Goal: Task Accomplishment & Management: Use online tool/utility

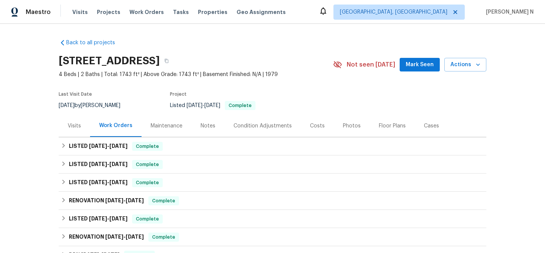
click at [164, 128] on div "Maintenance" at bounding box center [167, 126] width 32 height 8
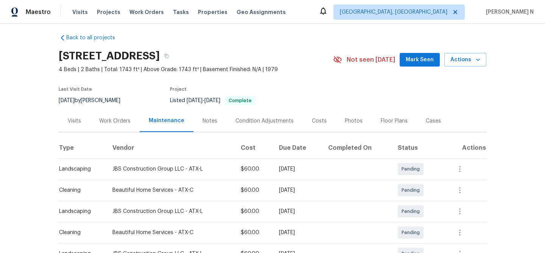
scroll to position [4, 0]
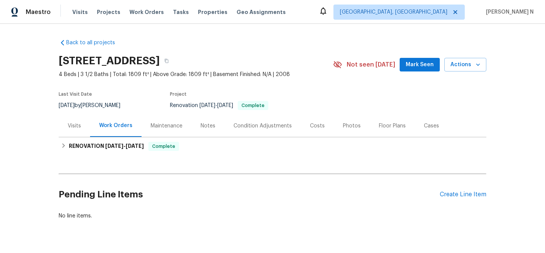
click at [173, 127] on div "Maintenance" at bounding box center [167, 126] width 32 height 8
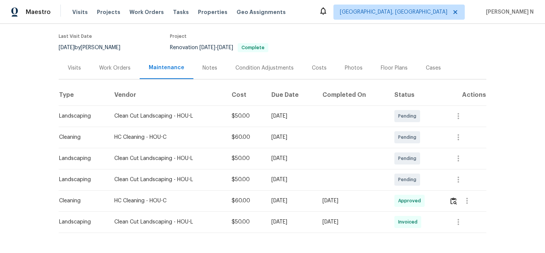
scroll to position [83, 0]
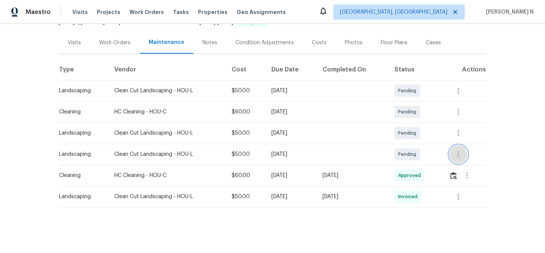
click at [455, 153] on button "button" at bounding box center [458, 154] width 18 height 18
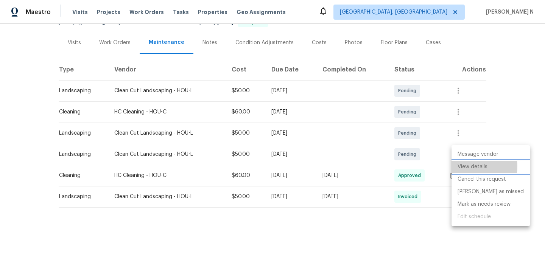
click at [465, 167] on li "View details" at bounding box center [491, 167] width 78 height 12
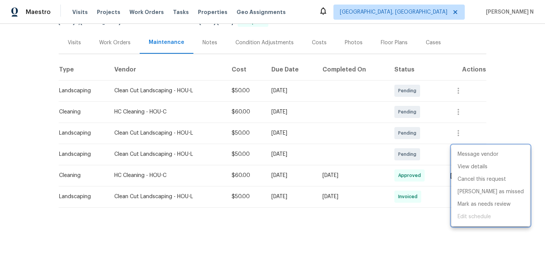
click at [439, 164] on div at bounding box center [272, 126] width 545 height 253
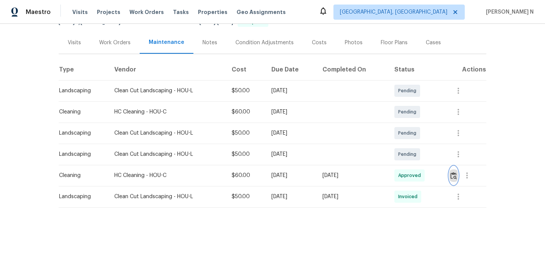
click at [456, 175] on img "button" at bounding box center [454, 175] width 6 height 7
click at [331, 144] on td at bounding box center [353, 154] width 72 height 21
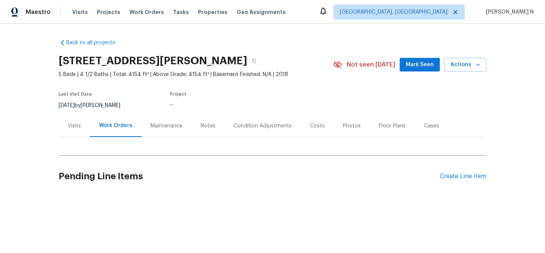
click at [160, 117] on div "Maintenance" at bounding box center [167, 126] width 50 height 22
click at [159, 126] on div "Maintenance" at bounding box center [167, 126] width 32 height 8
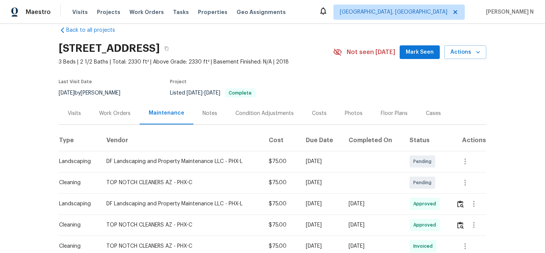
scroll to position [16, 0]
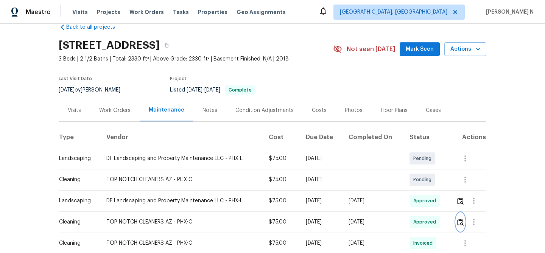
click at [458, 221] on button "button" at bounding box center [460, 222] width 9 height 18
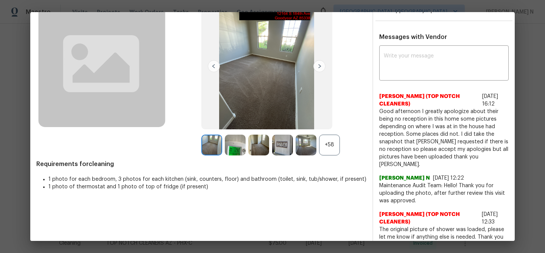
scroll to position [50, 0]
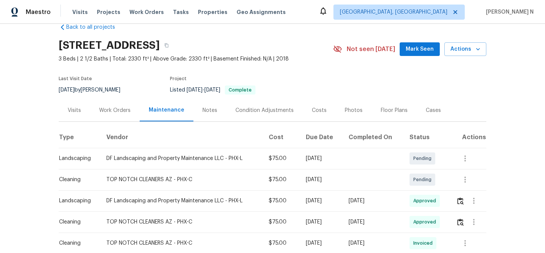
click at [357, 145] on th "Completed On" at bounding box center [373, 137] width 61 height 21
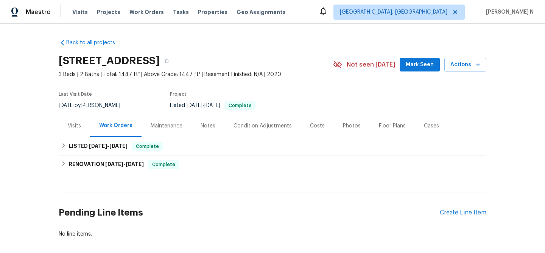
click at [168, 125] on div "Maintenance" at bounding box center [167, 126] width 32 height 8
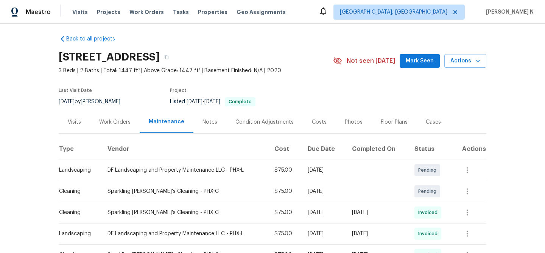
scroll to position [62, 0]
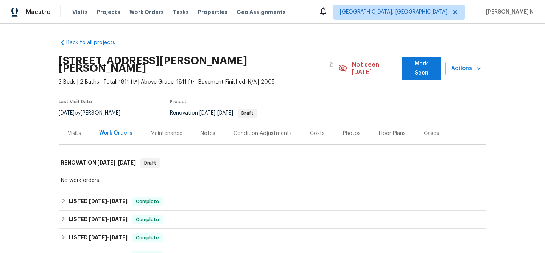
click at [169, 130] on div "Maintenance" at bounding box center [167, 134] width 32 height 8
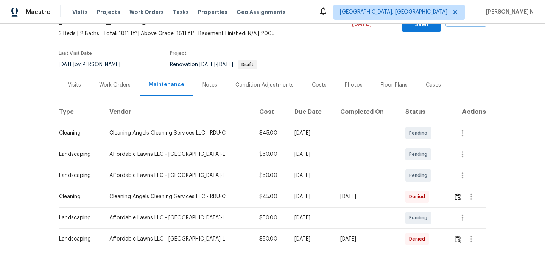
scroll to position [75, 0]
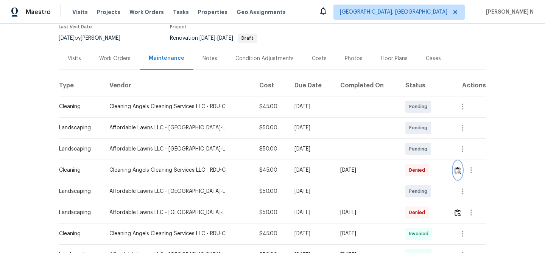
click at [460, 167] on img "button" at bounding box center [458, 170] width 6 height 7
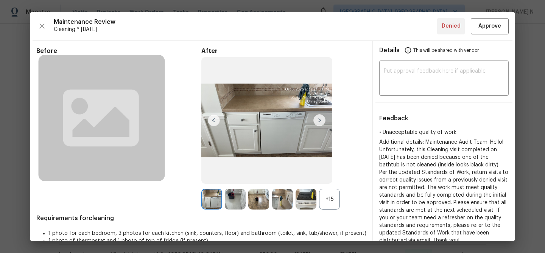
click at [331, 201] on div "+15" at bounding box center [329, 199] width 21 height 21
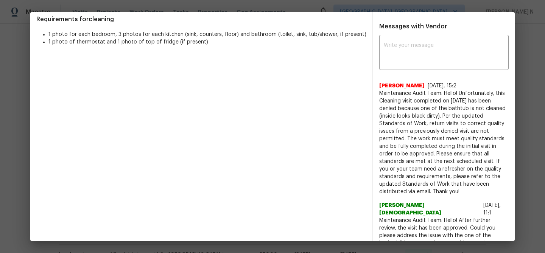
scroll to position [226, 0]
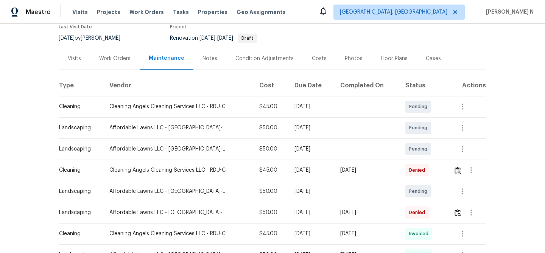
click at [343, 143] on td at bounding box center [366, 149] width 65 height 21
click at [465, 210] on div at bounding box center [471, 213] width 18 height 18
click at [462, 210] on button "button" at bounding box center [458, 213] width 9 height 18
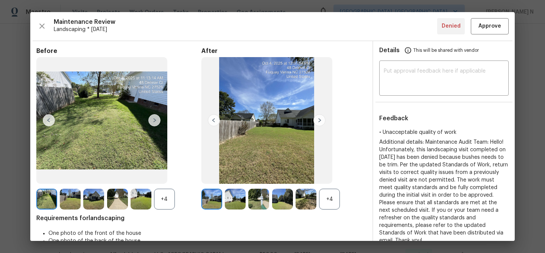
click at [335, 195] on div "+4" at bounding box center [329, 199] width 21 height 21
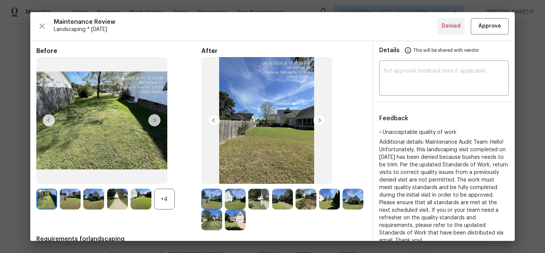
click at [162, 203] on div "+4" at bounding box center [164, 199] width 21 height 21
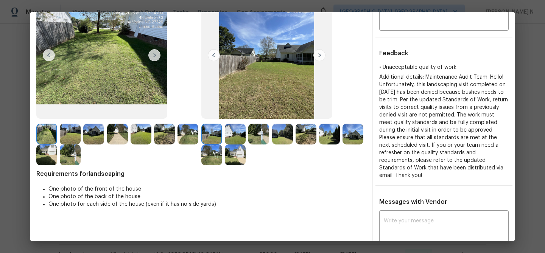
scroll to position [72, 0]
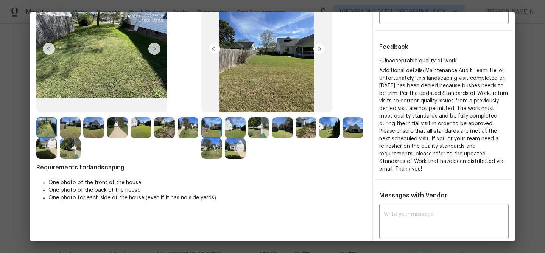
click at [260, 126] on img at bounding box center [258, 127] width 21 height 21
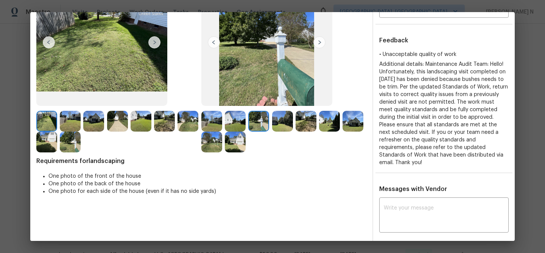
scroll to position [80, 0]
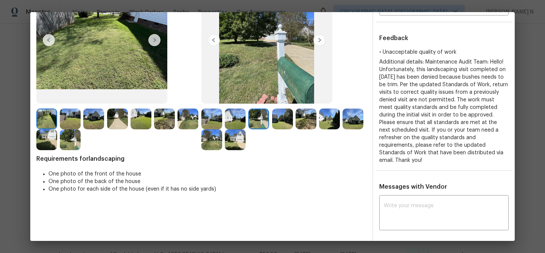
click at [240, 143] on img at bounding box center [235, 139] width 21 height 21
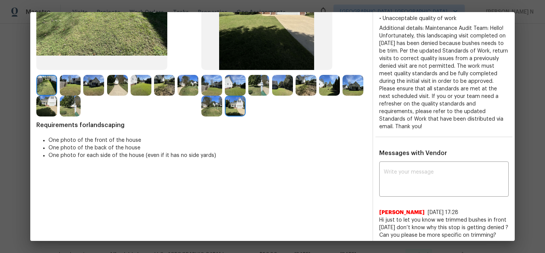
scroll to position [152, 0]
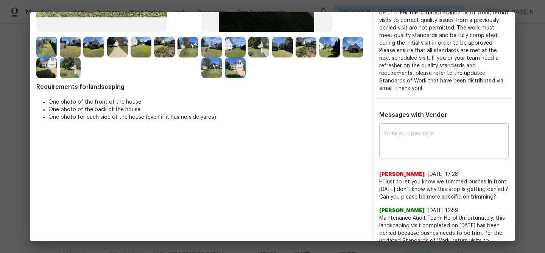
click at [416, 141] on textarea at bounding box center [444, 141] width 120 height 21
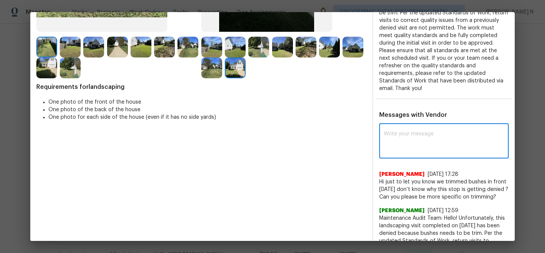
paste textarea "Maintenance Audit Team: Hello! Thank you for the feedback after further review …"
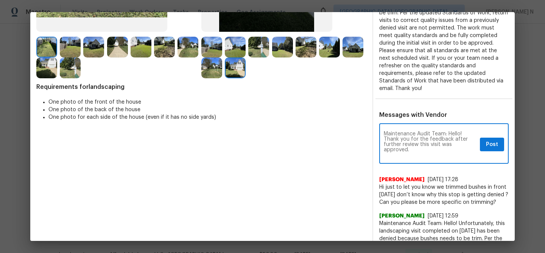
scroll to position [0, 0]
type textarea "Maintenance Audit Team: Hello! Thank you for the feedback after further review …"
click at [483, 140] on button "Post" at bounding box center [492, 145] width 24 height 14
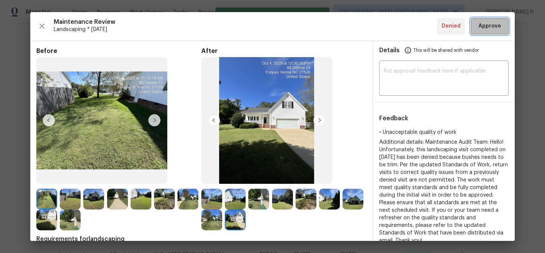
click at [483, 27] on span "Approve" at bounding box center [490, 26] width 23 height 9
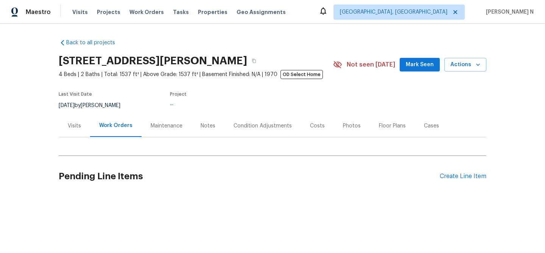
click at [162, 125] on div "Maintenance" at bounding box center [167, 126] width 32 height 8
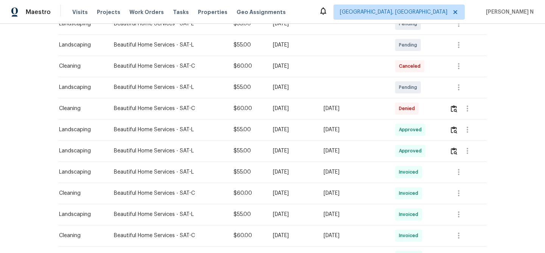
scroll to position [157, 0]
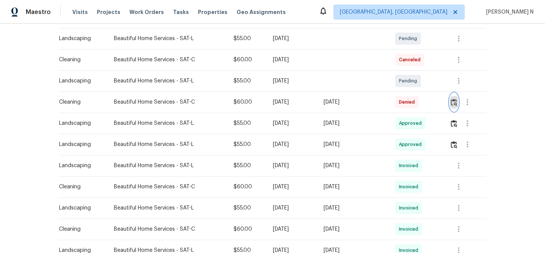
click at [457, 105] on img "button" at bounding box center [454, 102] width 6 height 7
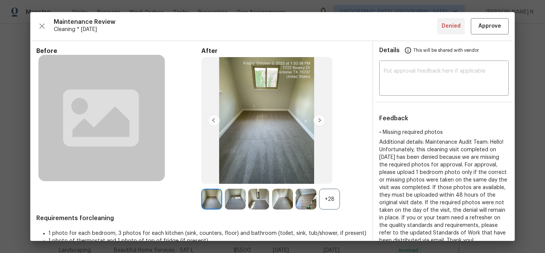
click at [329, 201] on div "+28" at bounding box center [329, 199] width 21 height 21
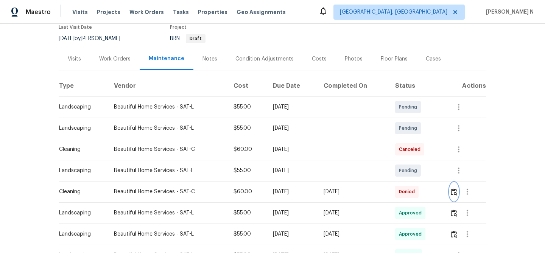
scroll to position [112, 0]
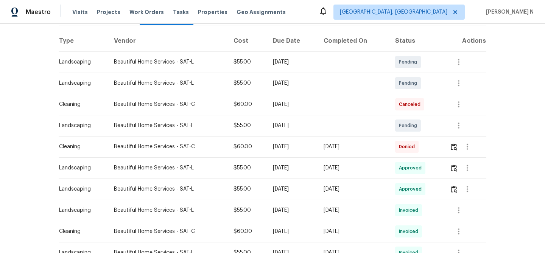
click at [450, 147] on td at bounding box center [465, 146] width 43 height 21
click at [454, 148] on img "button" at bounding box center [454, 146] width 6 height 7
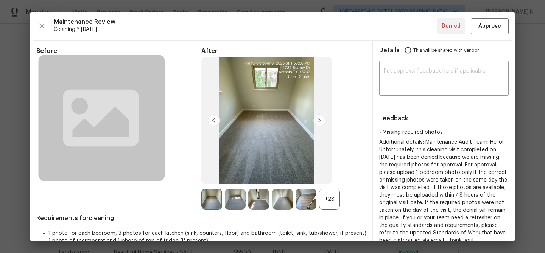
click at [335, 194] on div "+28" at bounding box center [329, 199] width 21 height 21
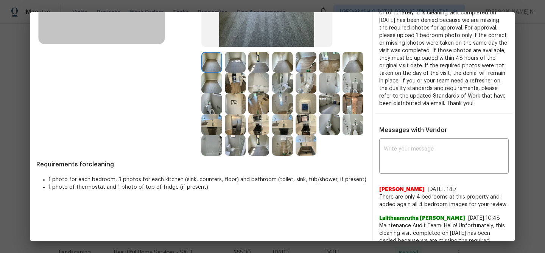
scroll to position [190, 0]
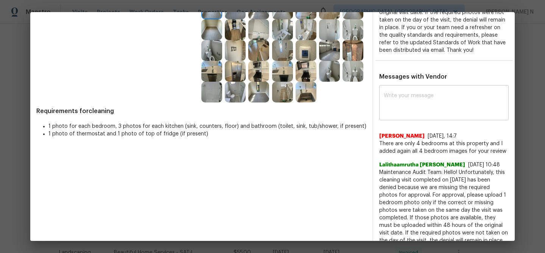
click at [421, 112] on textarea at bounding box center [444, 103] width 120 height 21
paste textarea "Maintenance Audit Team: Hello! Thank you for uploading the photo, after further…"
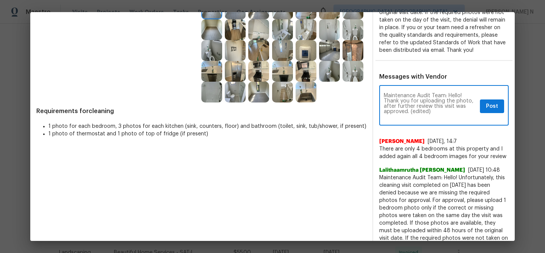
scroll to position [0, 0]
drag, startPoint x: 410, startPoint y: 119, endPoint x: 436, endPoint y: 119, distance: 25.4
click at [436, 119] on textarea "Maintenance Audit Team: Hello! Thank you for uploading the photo, after further…" at bounding box center [430, 106] width 93 height 27
type textarea "Maintenance Audit Team: Hello! Thank you for uploading the photo, after further…"
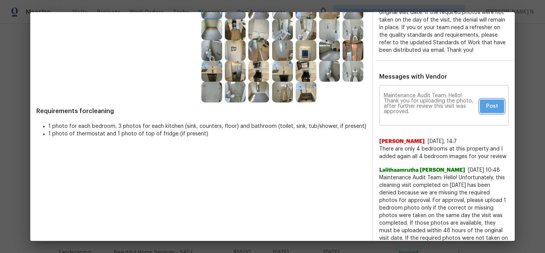
click at [484, 114] on button "Post" at bounding box center [492, 107] width 24 height 14
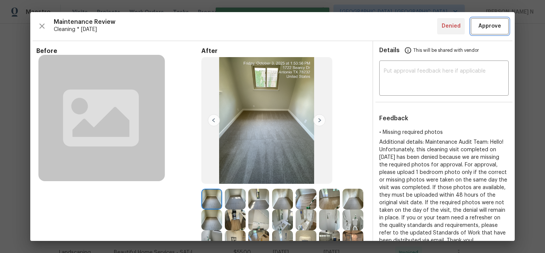
click at [494, 22] on span "Approve" at bounding box center [490, 26] width 23 height 9
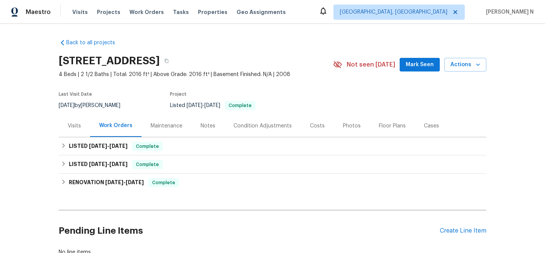
click at [163, 128] on div "Maintenance" at bounding box center [167, 126] width 32 height 8
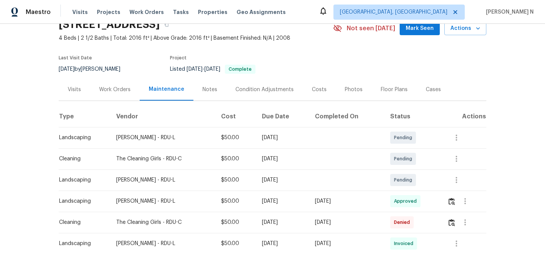
scroll to position [83, 0]
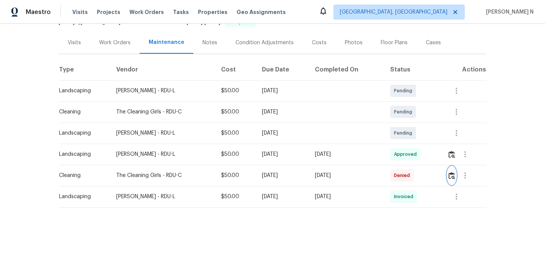
click at [452, 175] on img "button" at bounding box center [452, 175] width 6 height 7
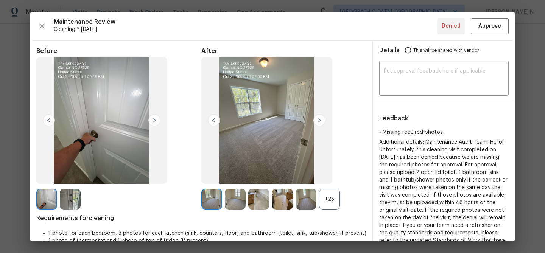
click at [337, 200] on div "+25" at bounding box center [329, 199] width 21 height 21
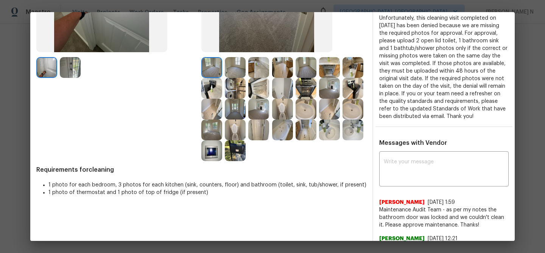
scroll to position [149, 0]
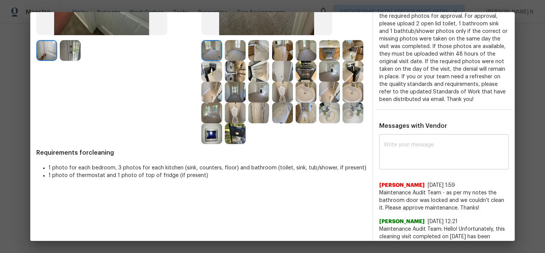
click at [427, 163] on textarea at bounding box center [444, 152] width 120 height 21
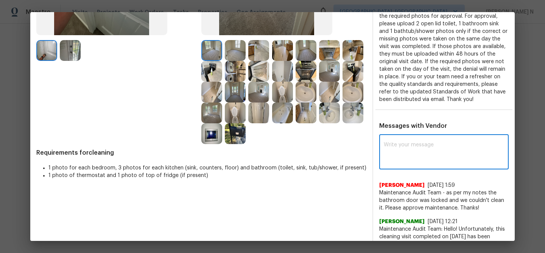
paste textarea "Maintenance Audit Team: Hello! Thank you for the feedback after further review …"
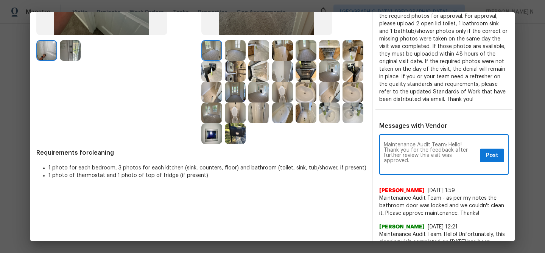
scroll to position [0, 0]
type textarea "Maintenance Audit Team: Hello! Thank you for the feedback after further review …"
click at [490, 161] on span "Post" at bounding box center [492, 155] width 12 height 9
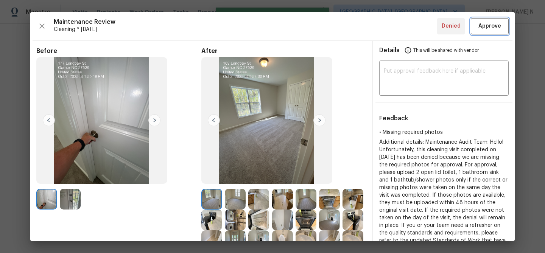
click at [490, 24] on span "Approve" at bounding box center [490, 26] width 23 height 9
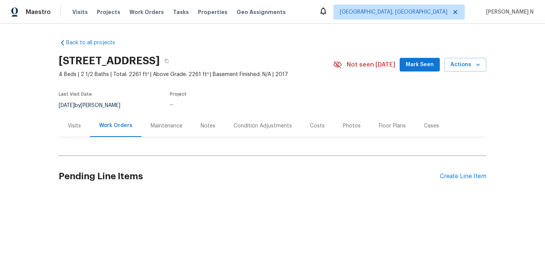
click at [165, 125] on div "Maintenance" at bounding box center [167, 126] width 32 height 8
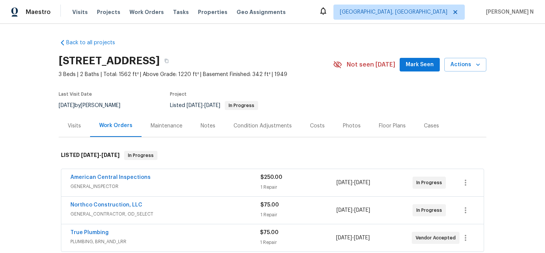
click at [174, 129] on div "Maintenance" at bounding box center [167, 126] width 32 height 8
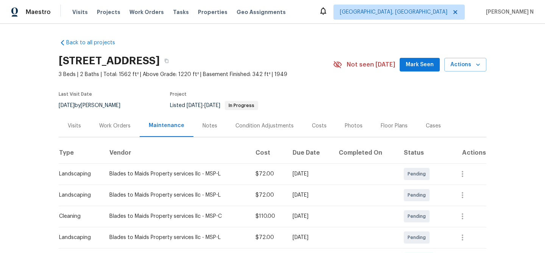
scroll to position [83, 0]
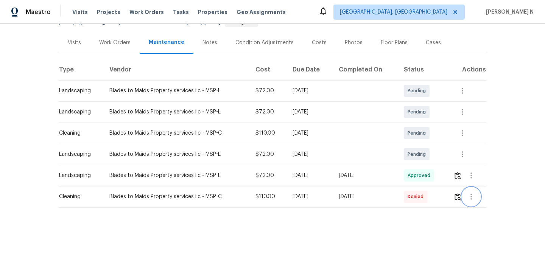
click at [467, 197] on button "button" at bounding box center [471, 197] width 18 height 18
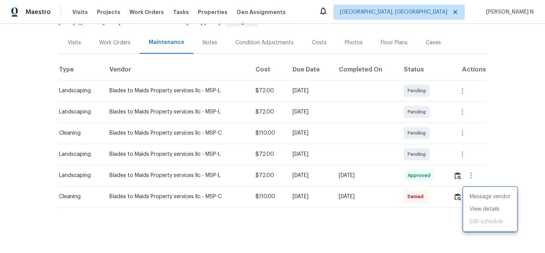
click at [462, 196] on div at bounding box center [272, 126] width 545 height 253
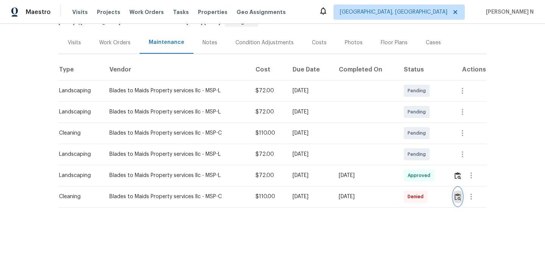
click at [461, 196] on img "button" at bounding box center [458, 196] width 6 height 7
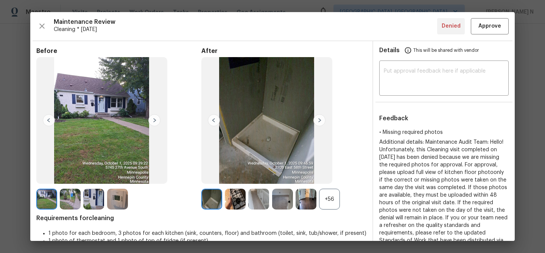
click at [334, 194] on div "+56" at bounding box center [329, 199] width 21 height 21
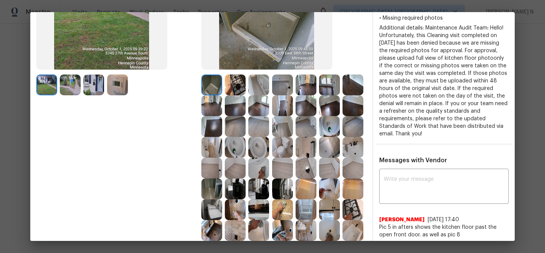
scroll to position [103, 0]
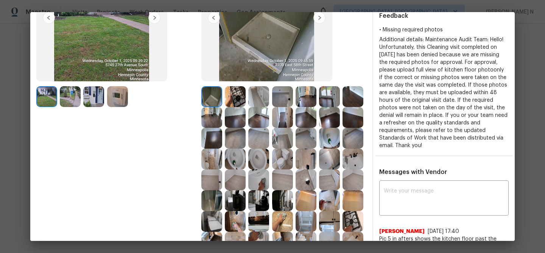
click at [300, 100] on img at bounding box center [306, 96] width 21 height 21
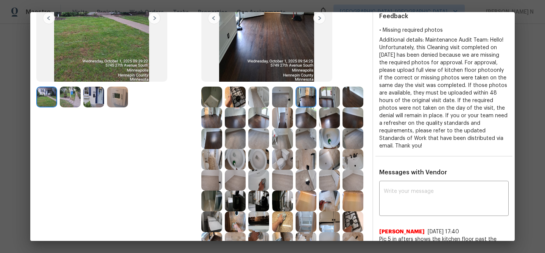
scroll to position [68, 0]
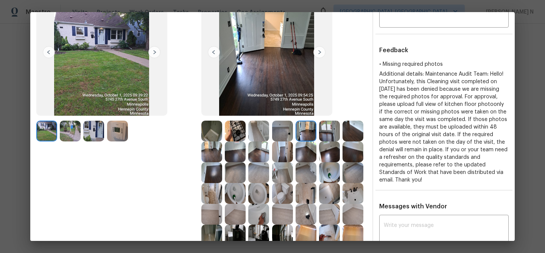
click at [217, 146] on img at bounding box center [211, 152] width 21 height 21
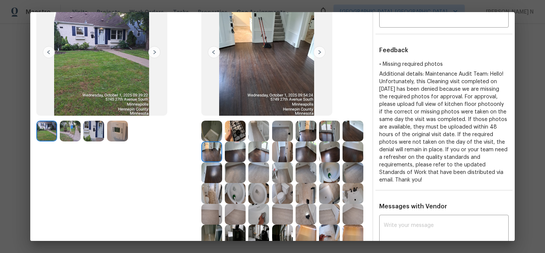
click at [303, 130] on img at bounding box center [306, 131] width 21 height 21
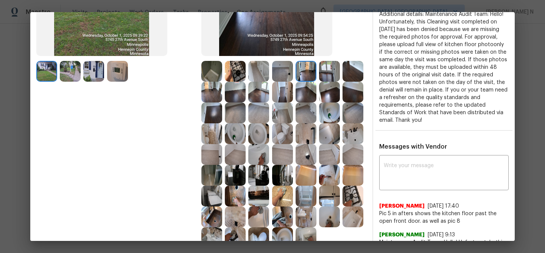
scroll to position [157, 0]
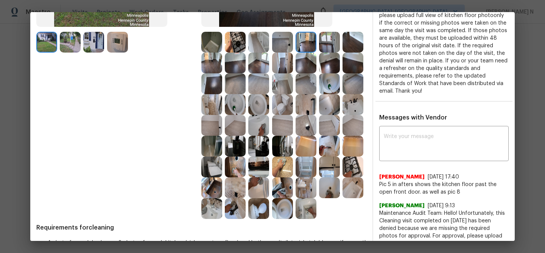
click at [284, 147] on img at bounding box center [282, 146] width 21 height 21
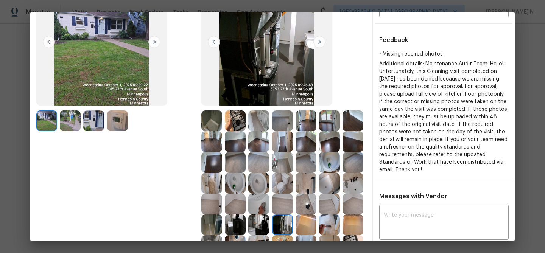
scroll to position [30, 0]
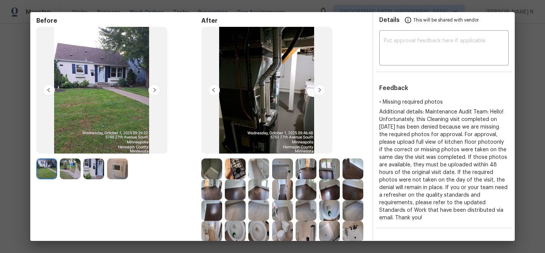
click at [289, 165] on img at bounding box center [282, 169] width 21 height 21
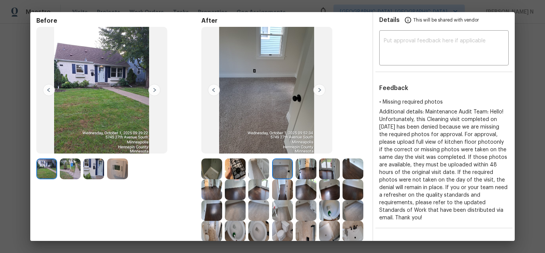
click at [311, 169] on img at bounding box center [306, 169] width 21 height 21
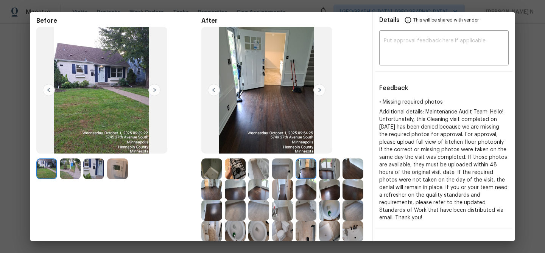
scroll to position [140, 0]
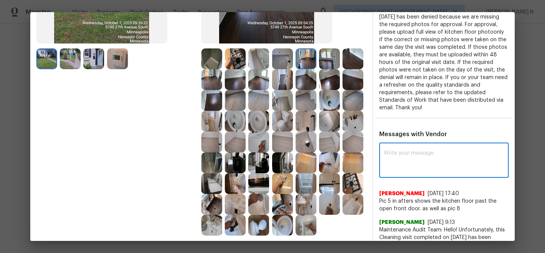
click at [401, 169] on textarea at bounding box center [444, 161] width 120 height 21
paste textarea "Maintenance Audit Team: Hello! Thank you for the feedback after further review …"
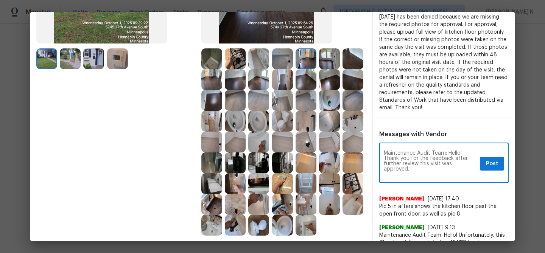
scroll to position [0, 0]
type textarea "Maintenance Audit Team: Hello! Thank you for the feedback after further review …"
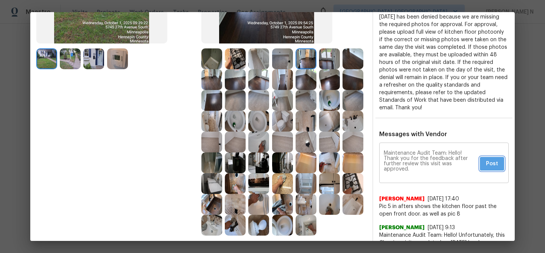
click at [483, 161] on button "Post" at bounding box center [492, 164] width 24 height 14
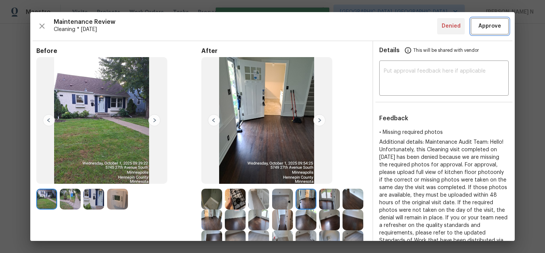
click at [487, 31] on button "Approve" at bounding box center [490, 26] width 38 height 16
